Goal: Information Seeking & Learning: Learn about a topic

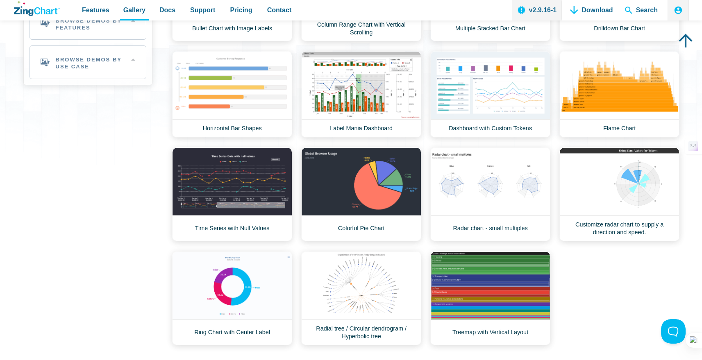
scroll to position [327, 0]
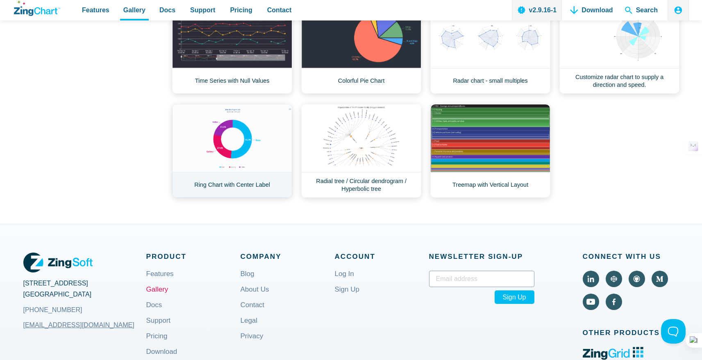
click at [262, 153] on link "Ring Chart with Center Label" at bounding box center [232, 151] width 120 height 94
